Goal: Check status

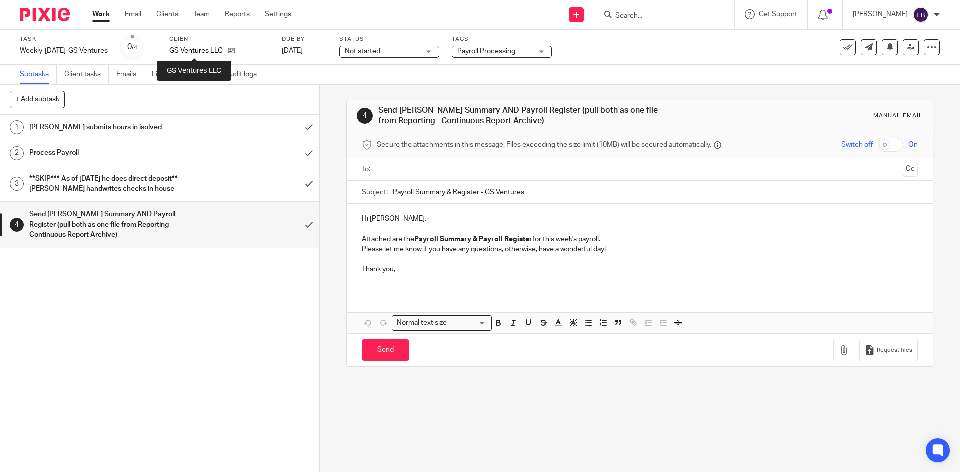
click at [208, 52] on p "GS Ventures LLC" at bounding box center [195, 51] width 53 height 10
click at [229, 49] on icon at bounding box center [231, 50] width 7 height 7
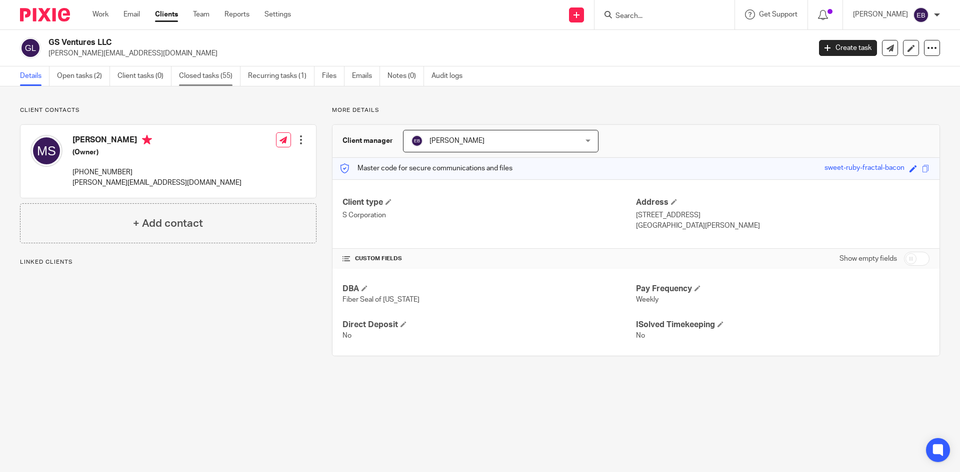
click at [222, 72] on link "Closed tasks (55)" at bounding box center [209, 75] width 61 height 19
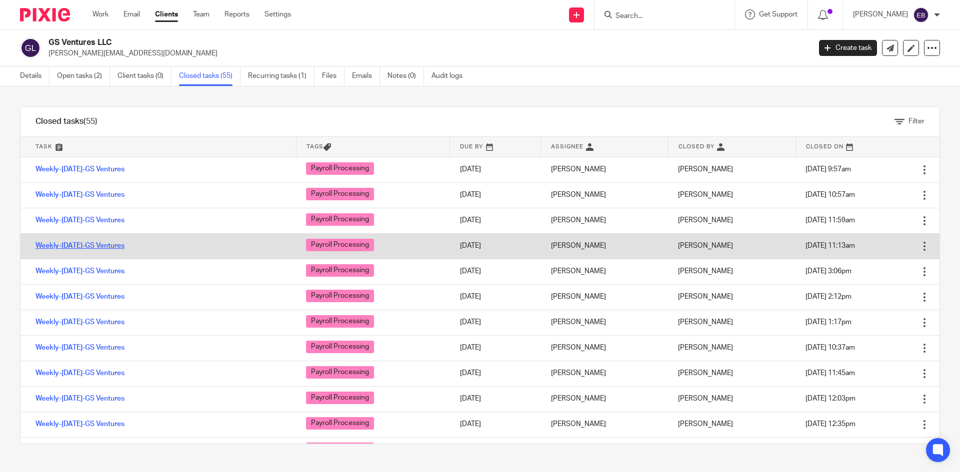
click at [98, 244] on link "Weekly-[DATE]-GS Ventures" at bounding box center [79, 245] width 89 height 7
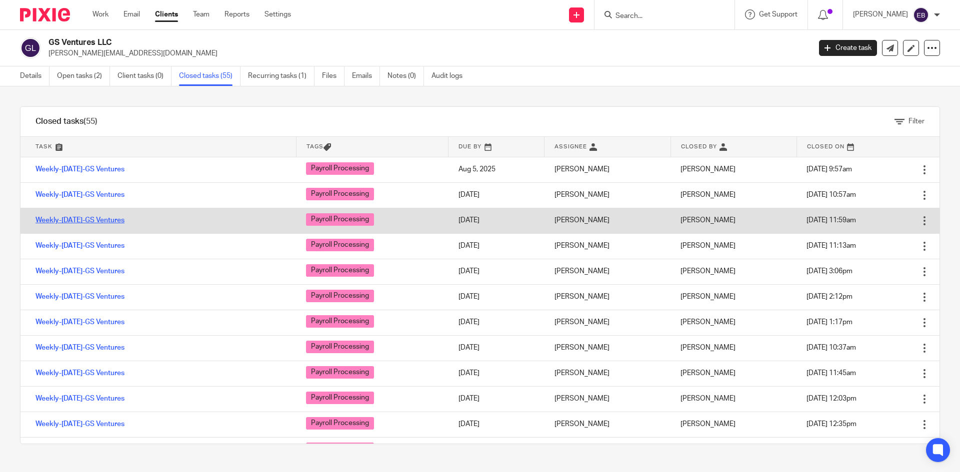
click at [53, 218] on link "Weekly-[DATE]-GS Ventures" at bounding box center [79, 220] width 89 height 7
